Goal: Book appointment/travel/reservation

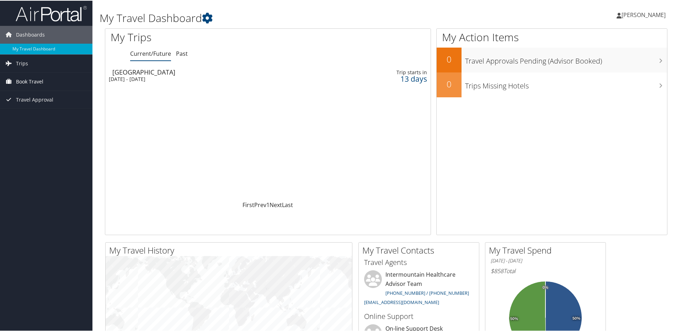
click at [33, 82] on span "Book Travel" at bounding box center [29, 81] width 27 height 18
click at [42, 116] on link "Book/Manage Online Trips" at bounding box center [46, 116] width 92 height 11
click at [27, 114] on link "Book/Manage Online Trips" at bounding box center [46, 116] width 92 height 11
